Goal: Task Accomplishment & Management: Manage account settings

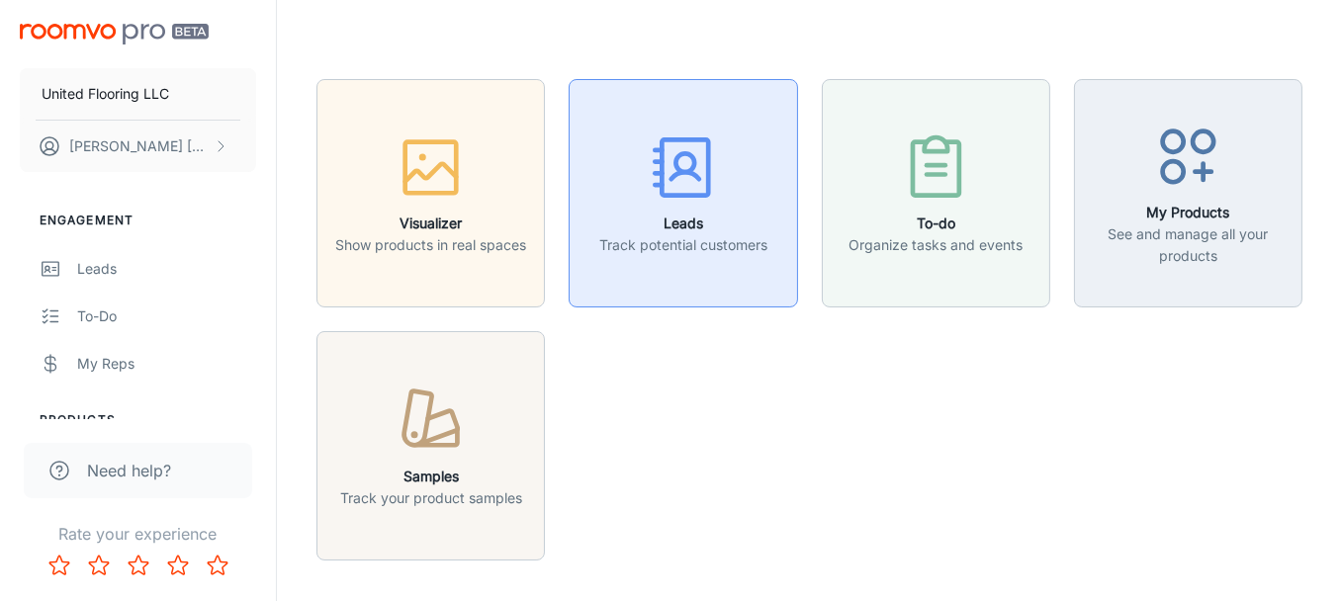
click at [692, 213] on h6 "Leads" at bounding box center [683, 224] width 168 height 22
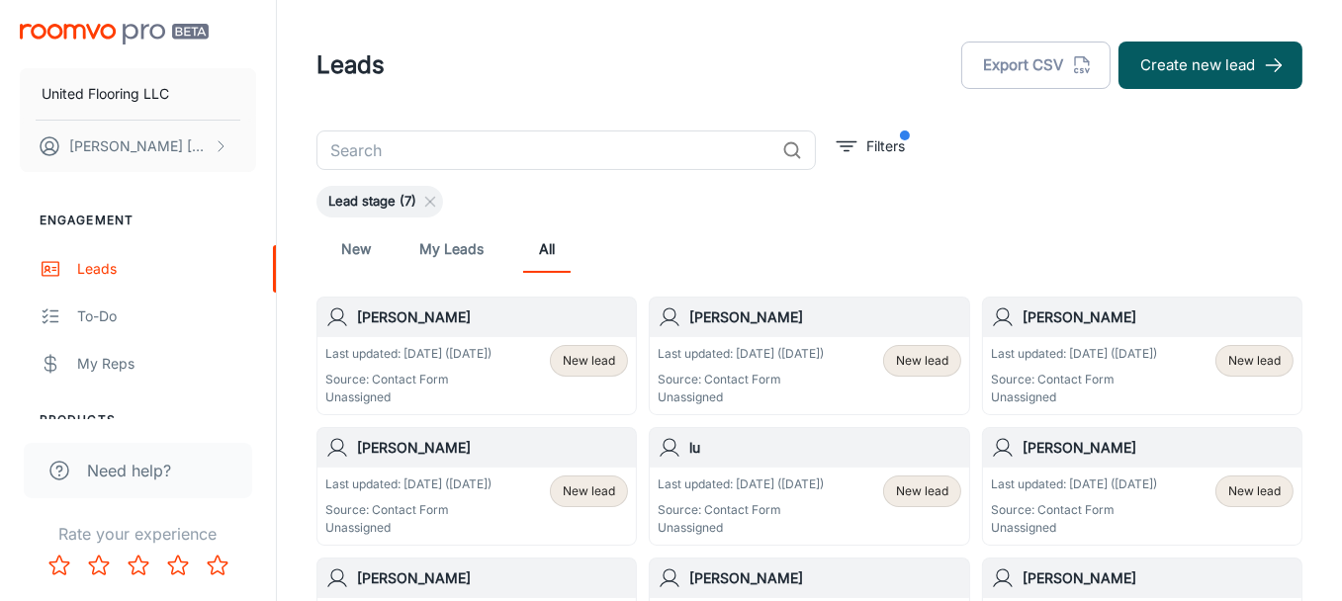
click at [397, 315] on h6 "[PERSON_NAME]" at bounding box center [492, 317] width 271 height 22
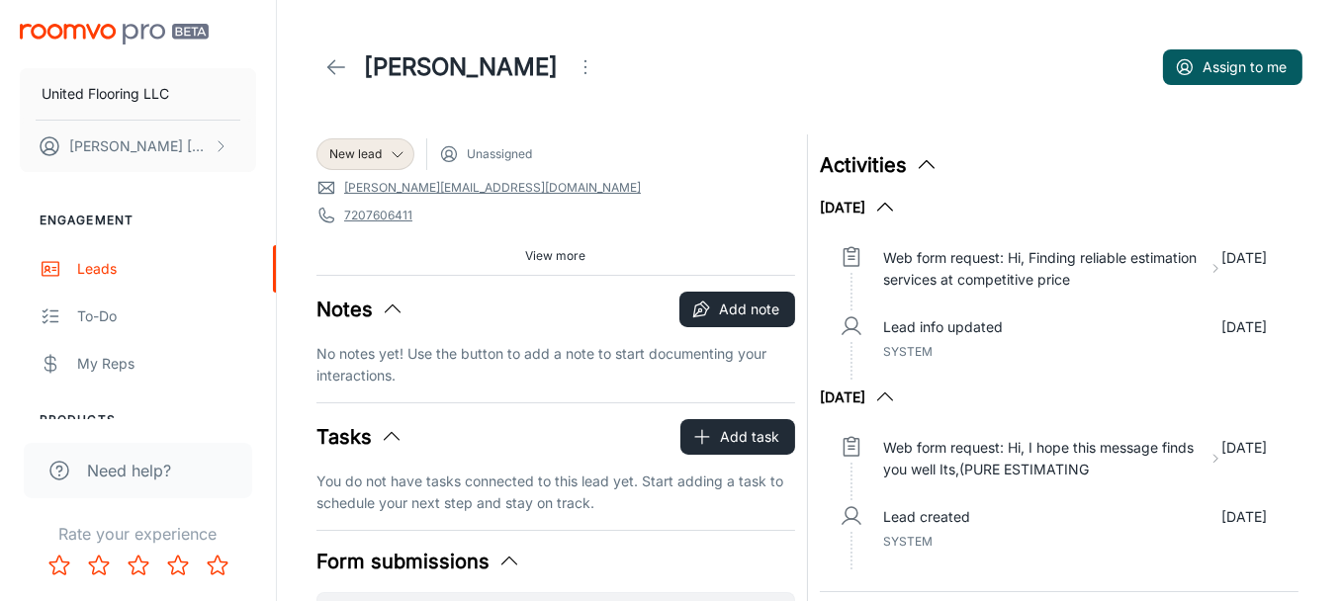
scroll to position [329, 0]
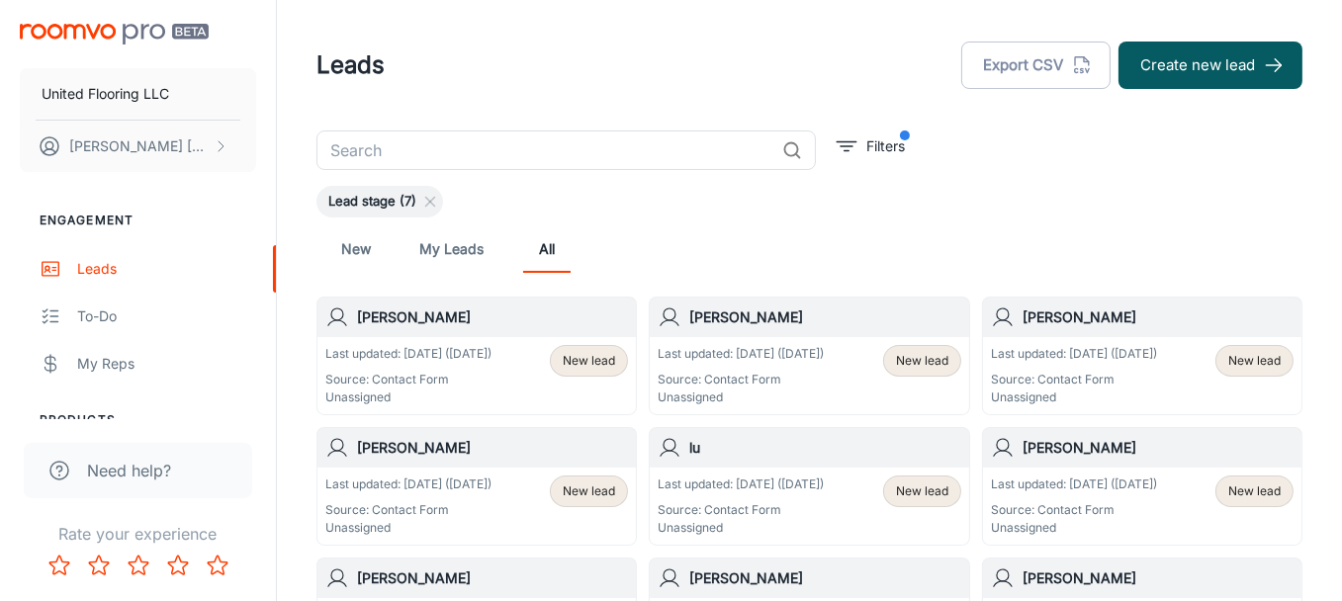
click at [874, 358] on div "Last updated: [DATE] ([DATE]) Source: Contact Form Unassigned New lead" at bounding box center [808, 375] width 303 height 61
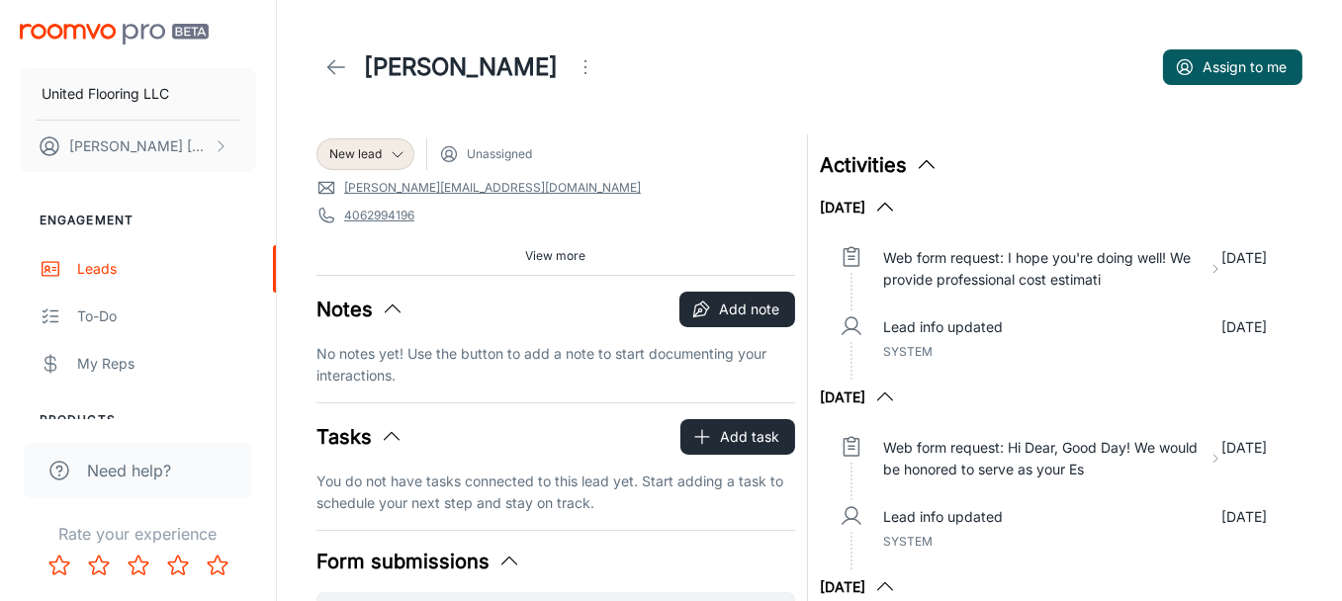
scroll to position [198, 0]
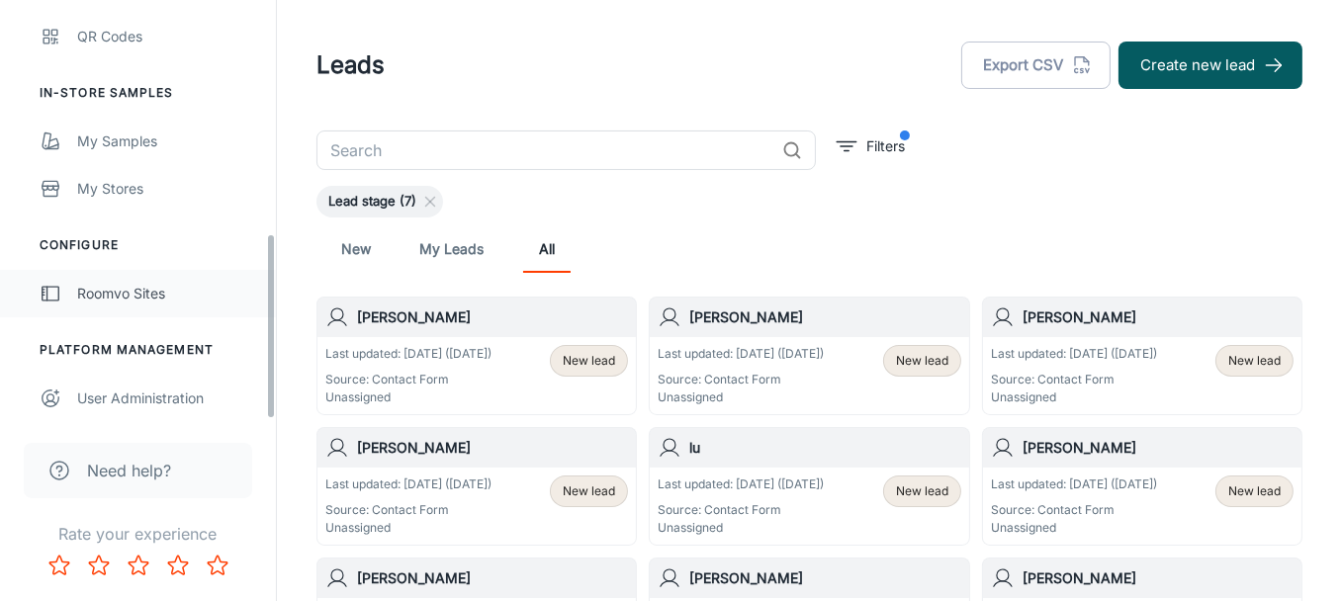
scroll to position [529, 0]
click at [127, 471] on span "Need help?" at bounding box center [129, 471] width 84 height 24
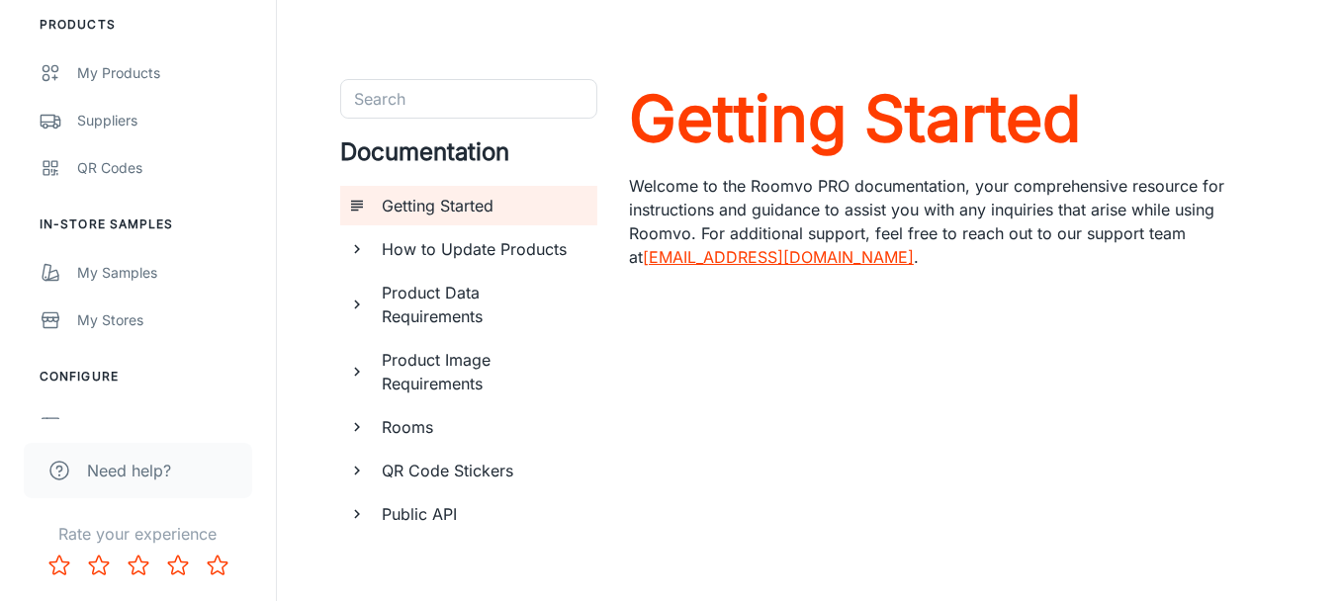
scroll to position [529, 0]
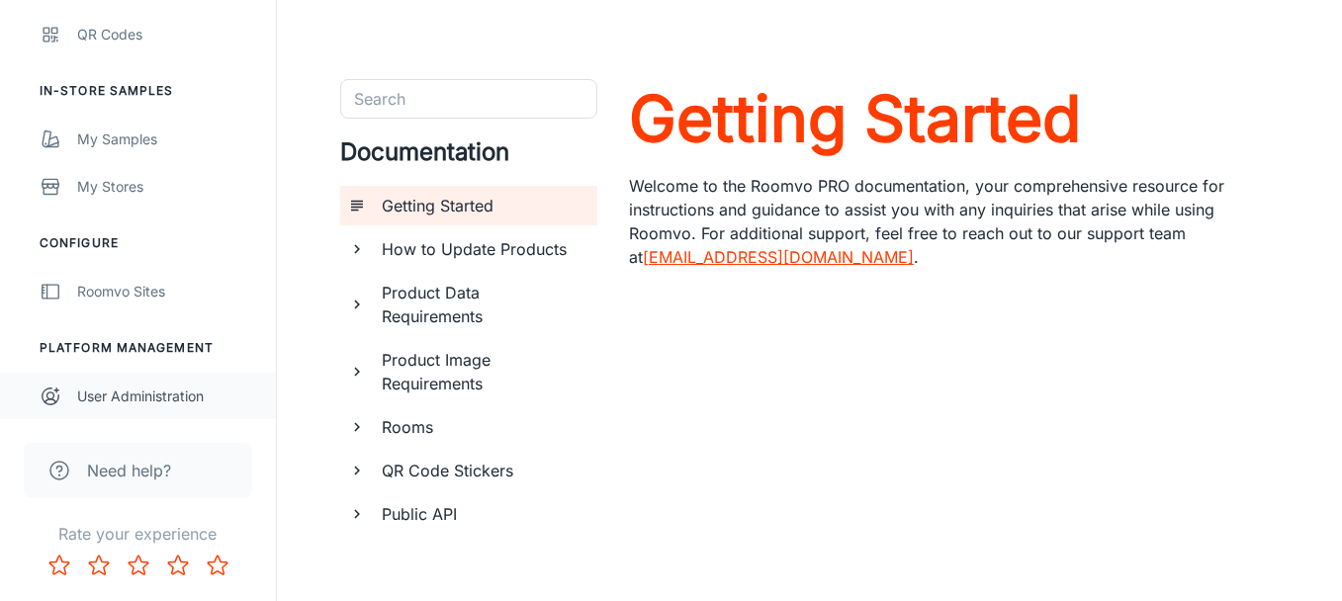
click at [145, 393] on div "User Administration" at bounding box center [166, 397] width 179 height 22
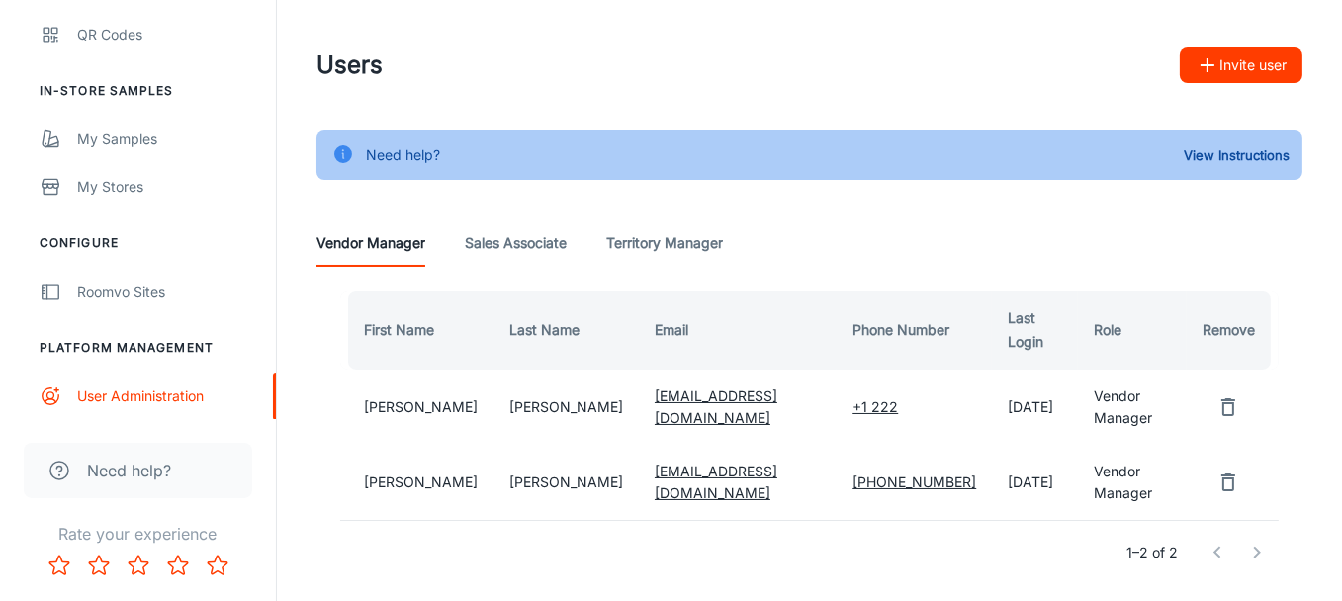
scroll to position [53, 0]
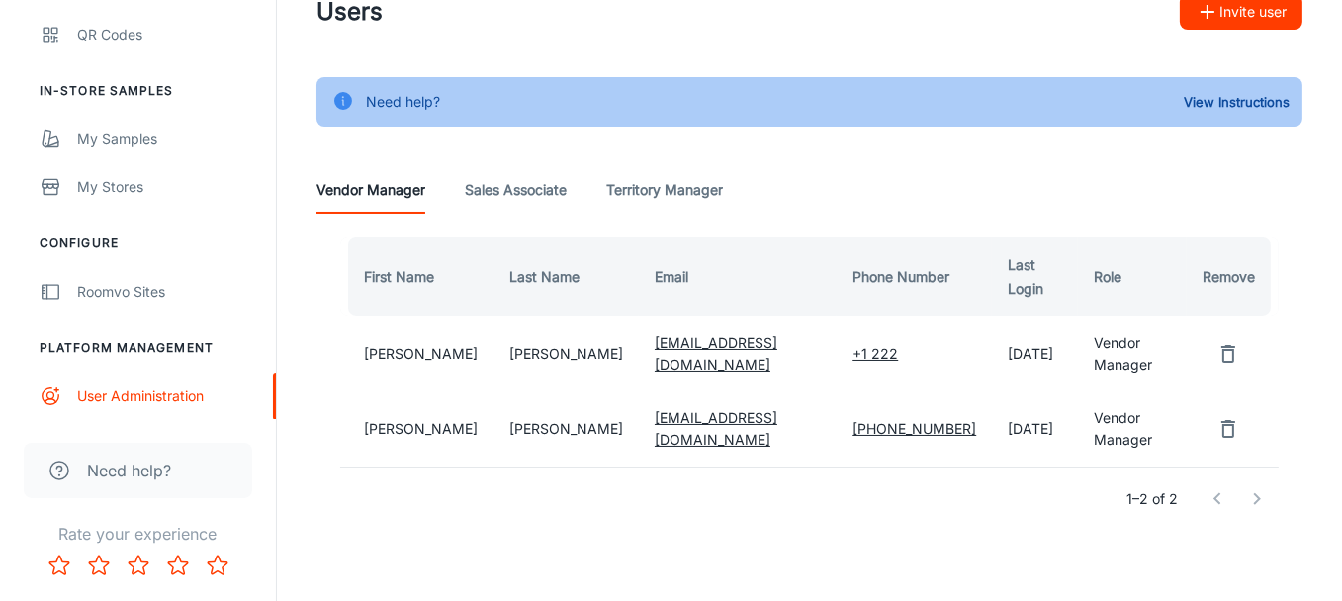
click at [134, 468] on span "Need help?" at bounding box center [129, 471] width 84 height 24
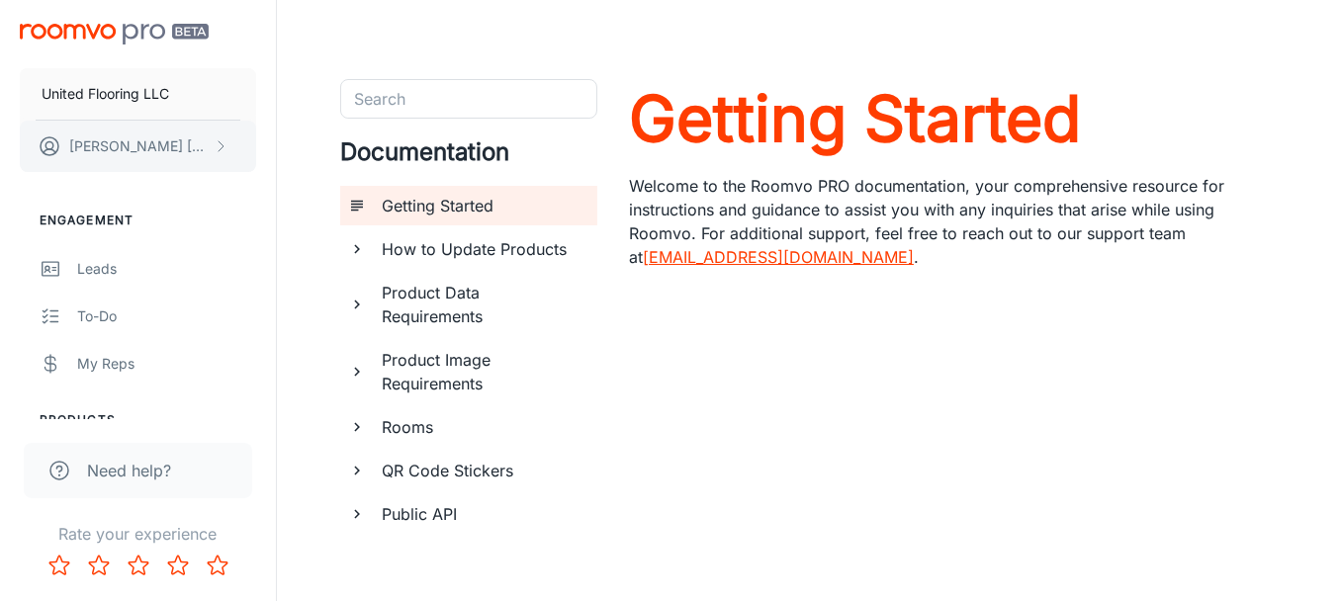
click at [118, 142] on p "[PERSON_NAME]" at bounding box center [138, 146] width 139 height 22
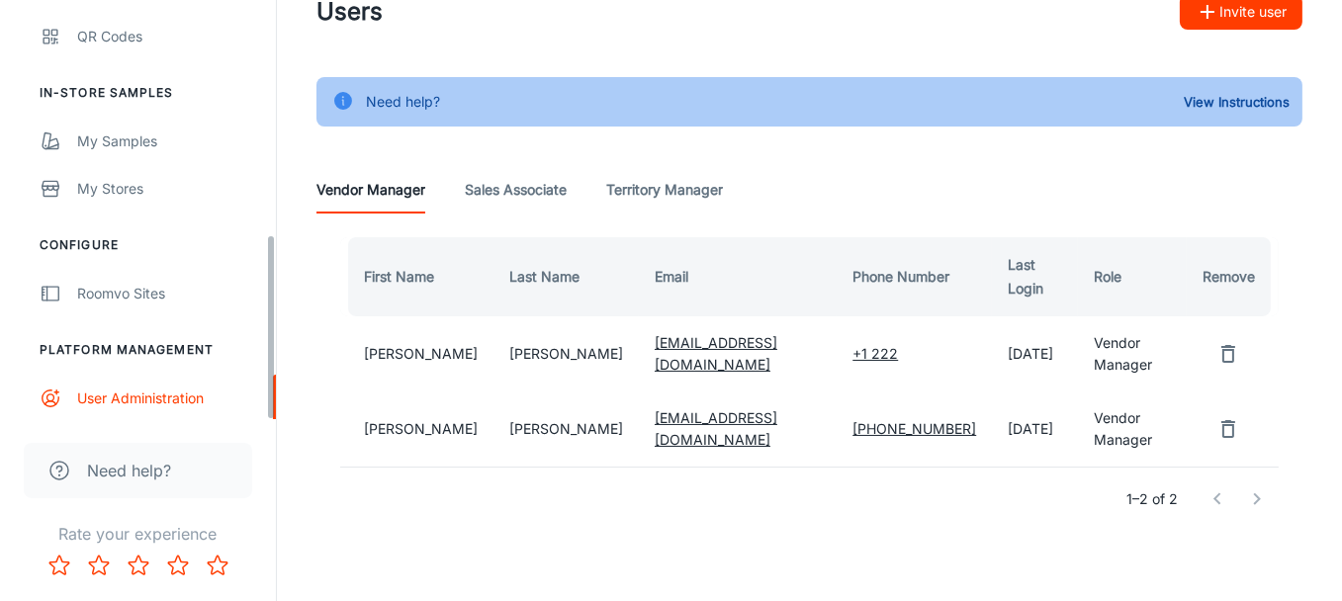
scroll to position [529, 0]
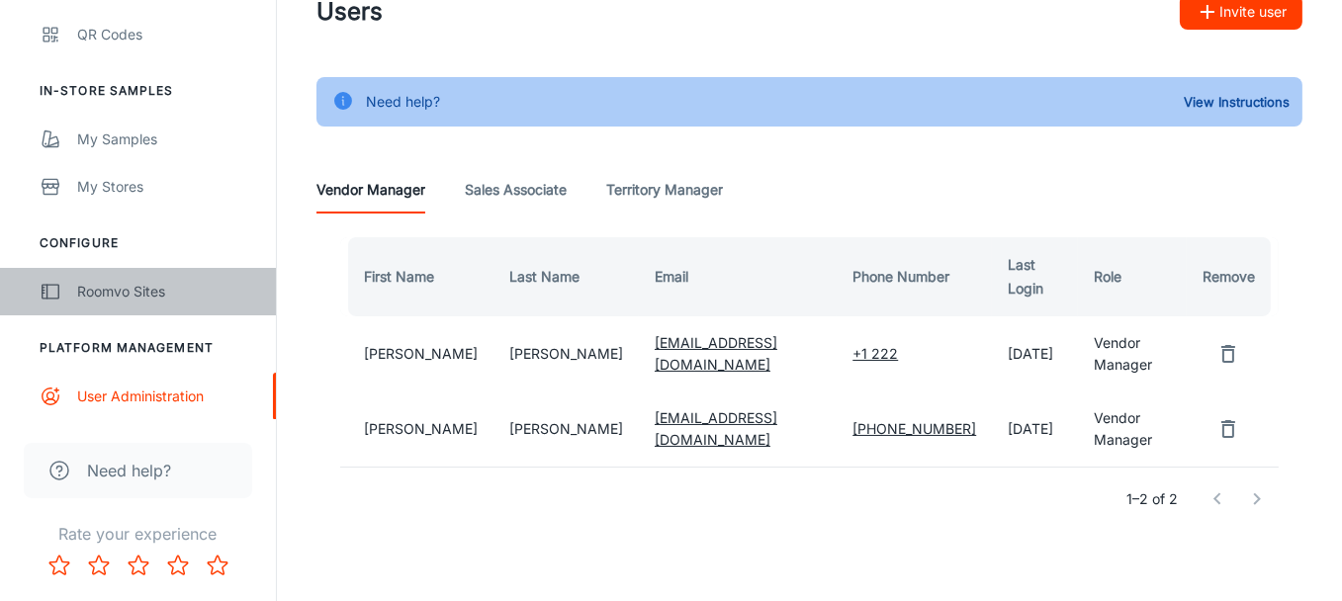
click at [113, 289] on div "Roomvo Sites" at bounding box center [166, 292] width 179 height 22
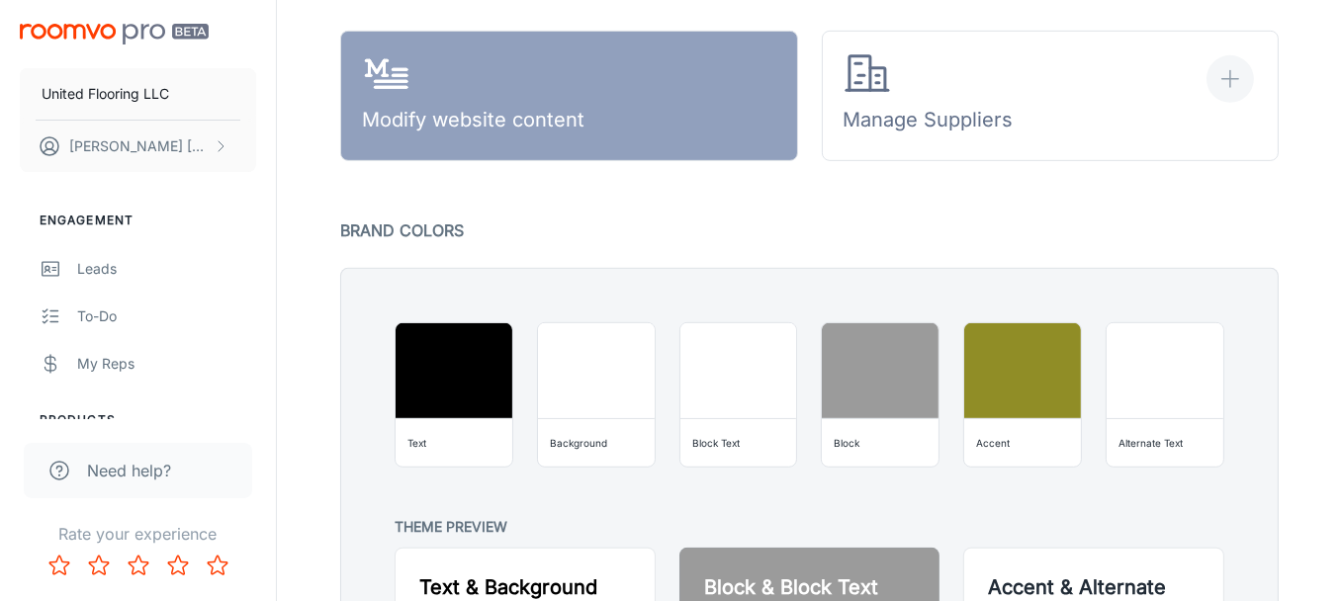
scroll to position [1241, 0]
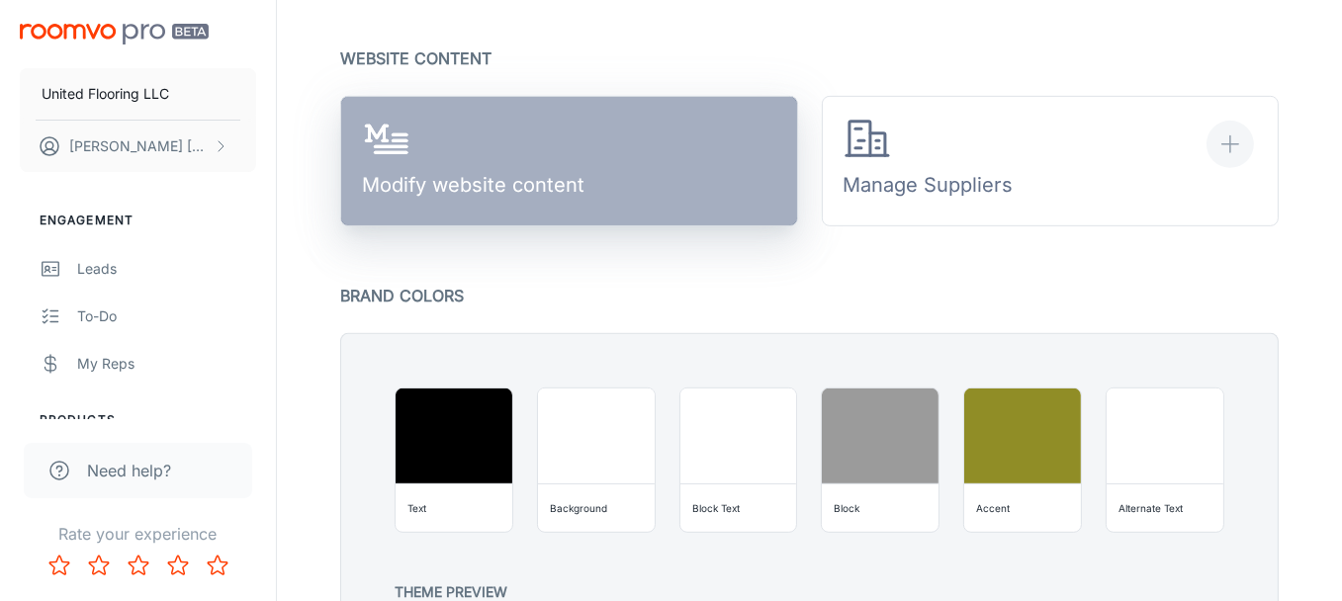
click at [494, 179] on div "Modify website content" at bounding box center [473, 162] width 222 height 92
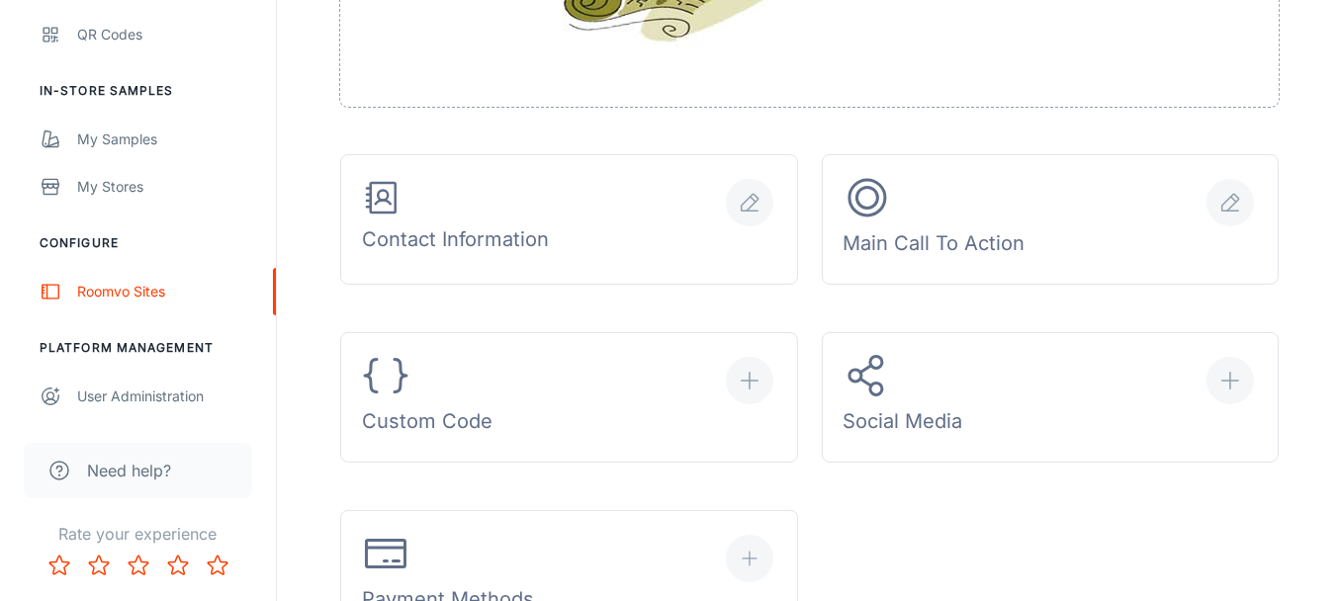
scroll to position [0, 0]
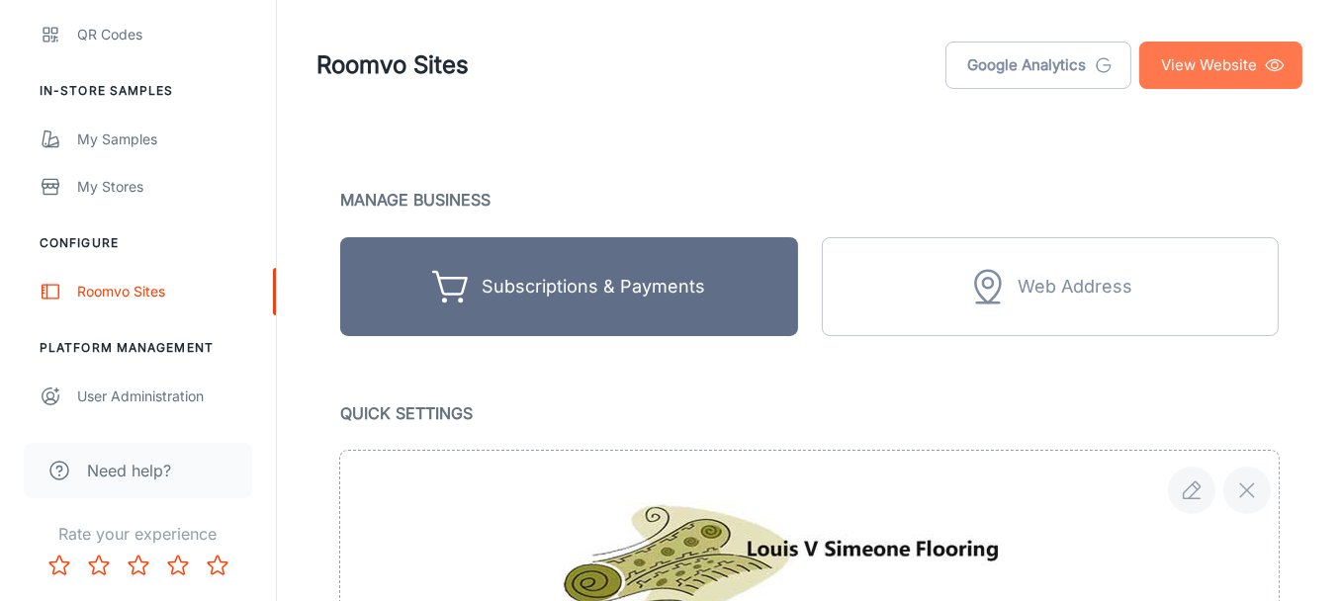
click at [1215, 61] on link "View Website" at bounding box center [1220, 65] width 163 height 47
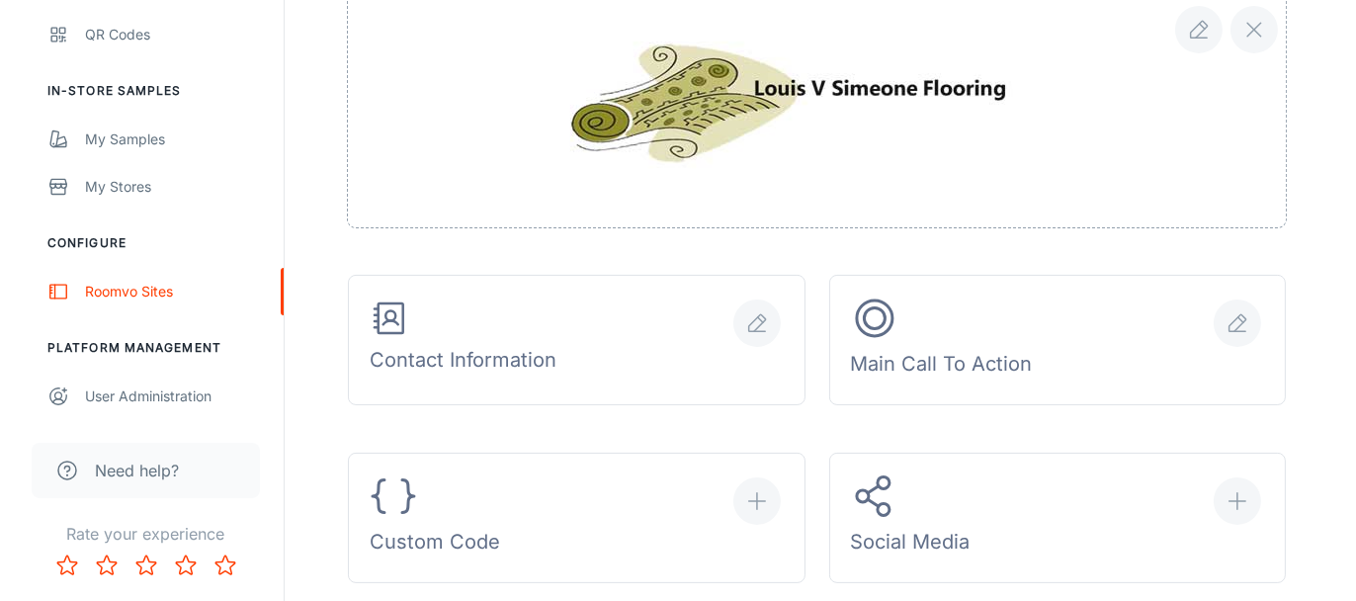
scroll to position [395, 0]
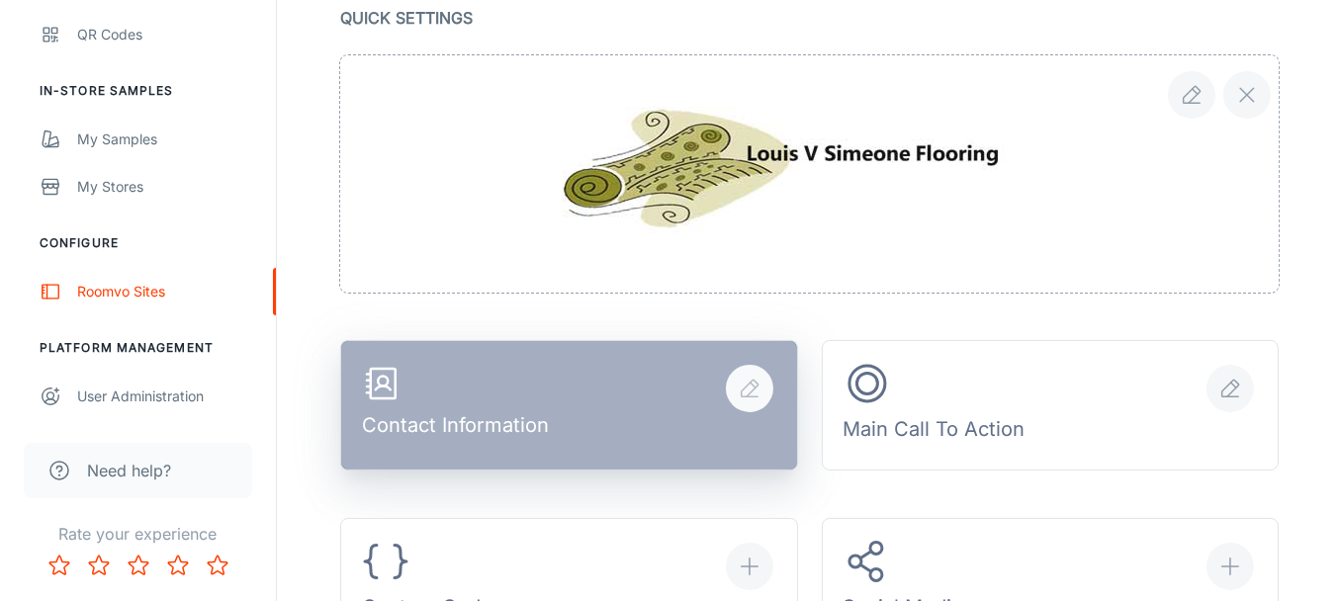
click at [517, 424] on div "Contact Information" at bounding box center [455, 406] width 187 height 84
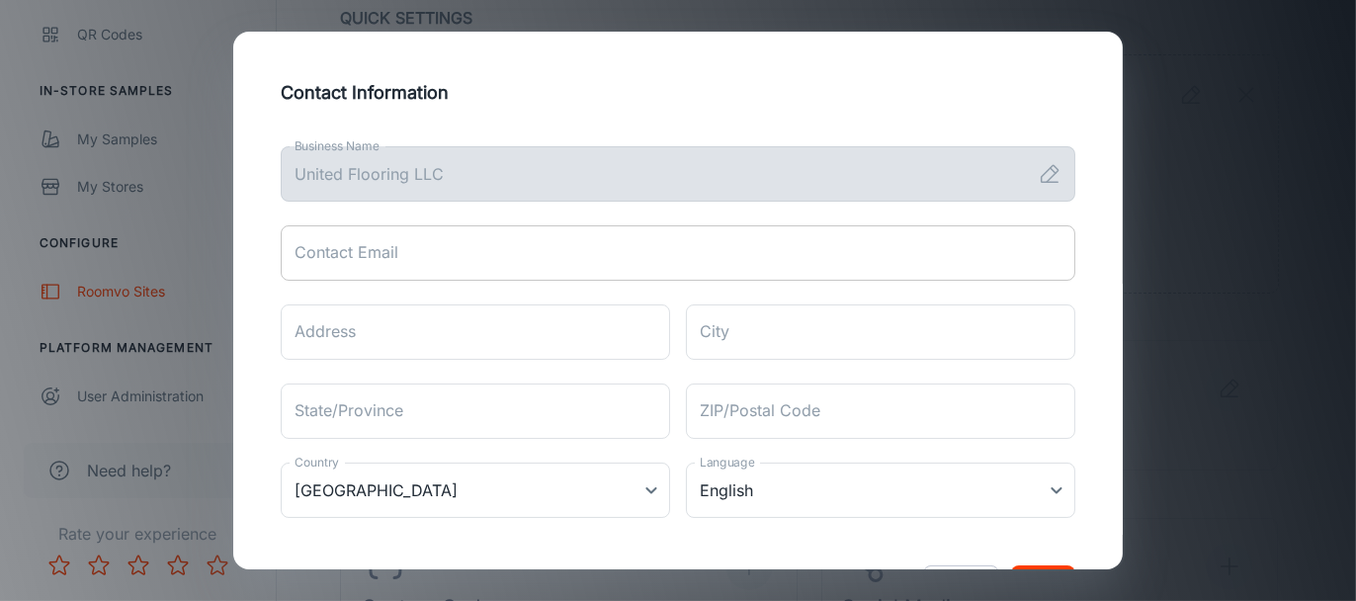
scroll to position [78, 0]
